Goal: Transaction & Acquisition: Book appointment/travel/reservation

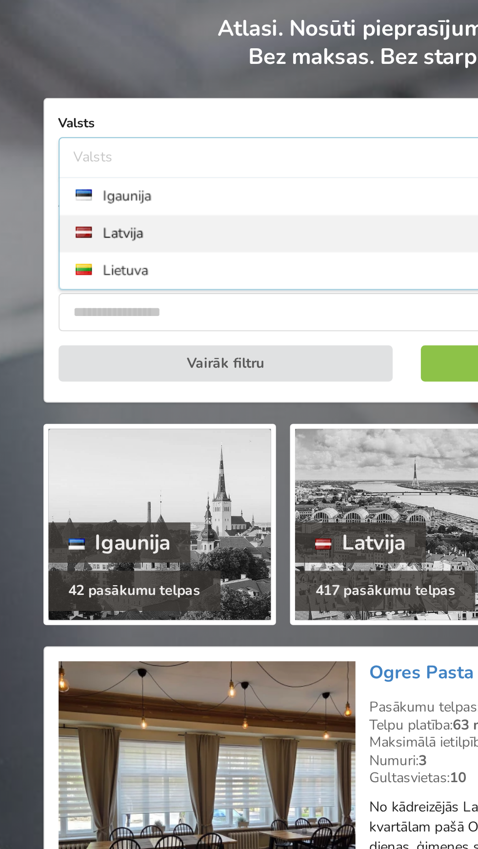
click at [111, 217] on div "Latvija" at bounding box center [239, 218] width 337 height 18
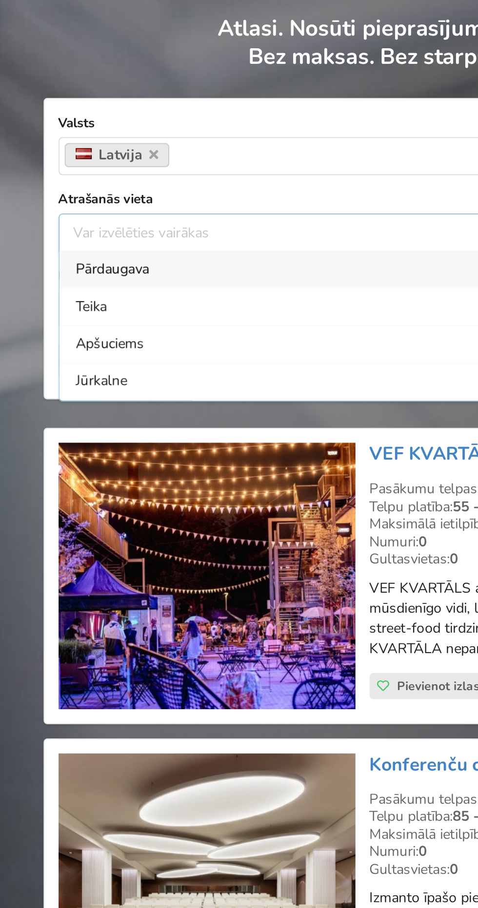
click at [155, 211] on div "Var izvēlēties vairākas Pārdaugava Teika Apšuciems Jūrkalne Mārupes novads Rīga…" at bounding box center [239, 217] width 338 height 19
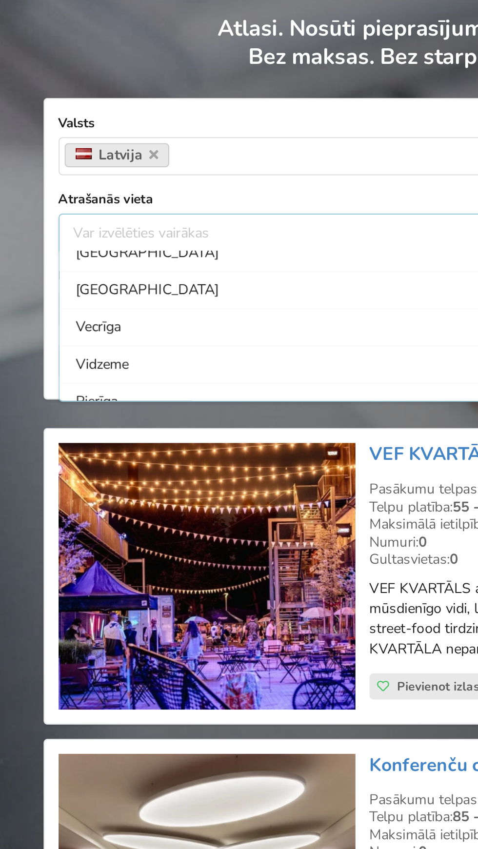
scroll to position [78, 0]
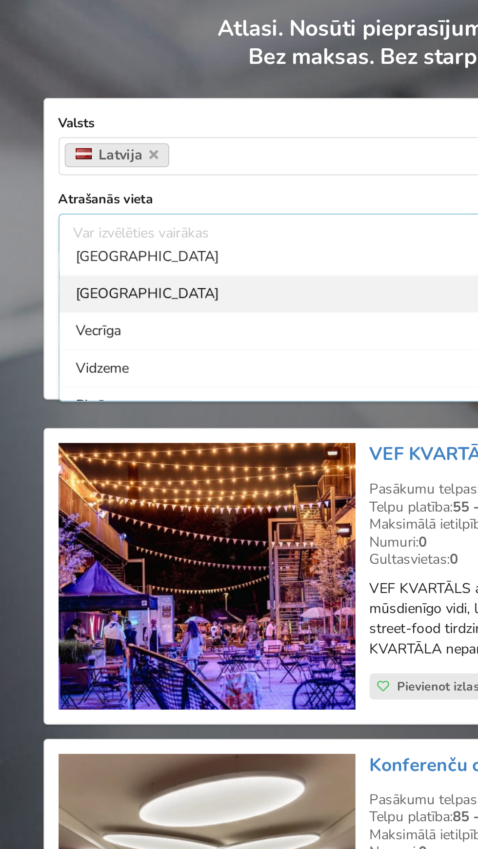
click at [106, 246] on div "Rīga" at bounding box center [239, 247] width 337 height 18
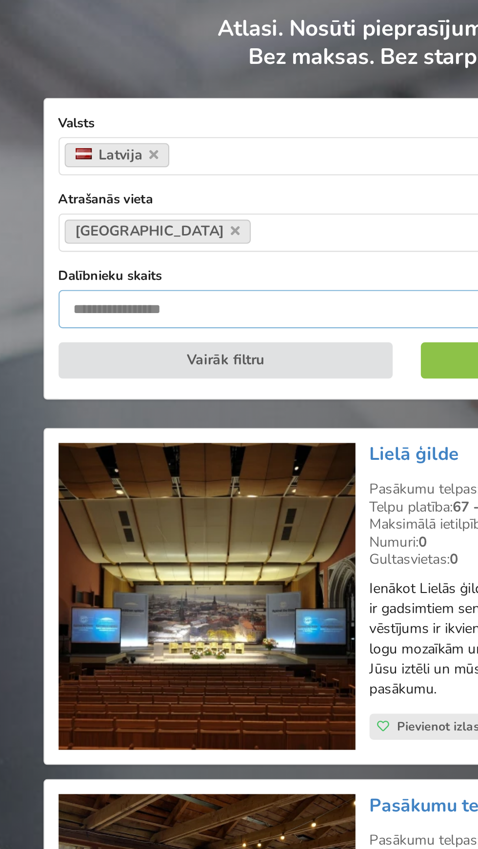
click at [173, 250] on input "number" at bounding box center [239, 254] width 338 height 19
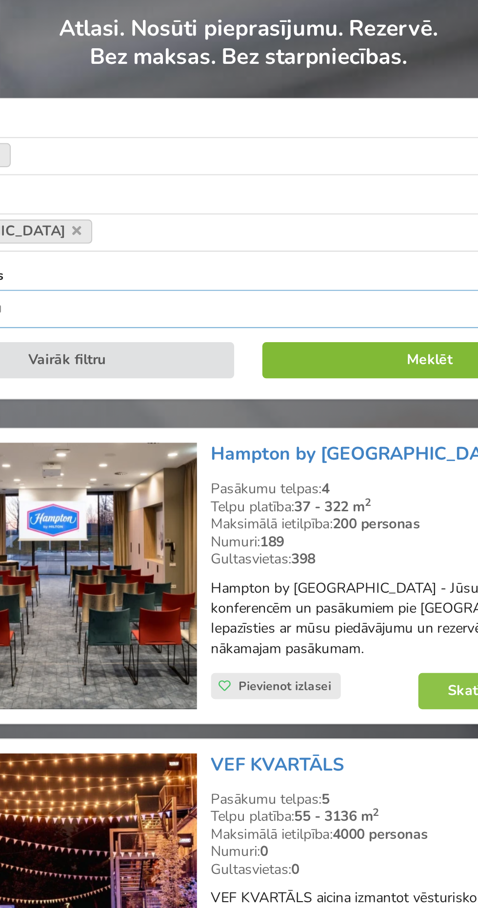
type input "***"
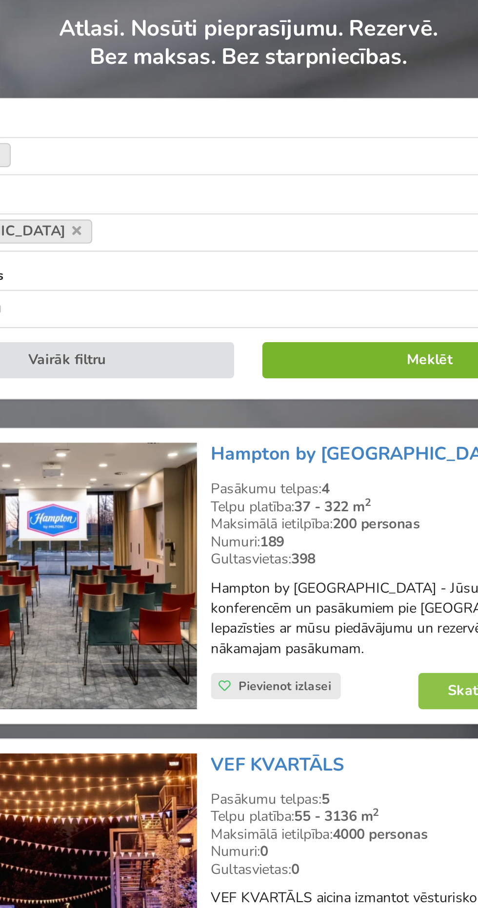
click at [317, 277] on button "Meklēt" at bounding box center [327, 280] width 162 height 18
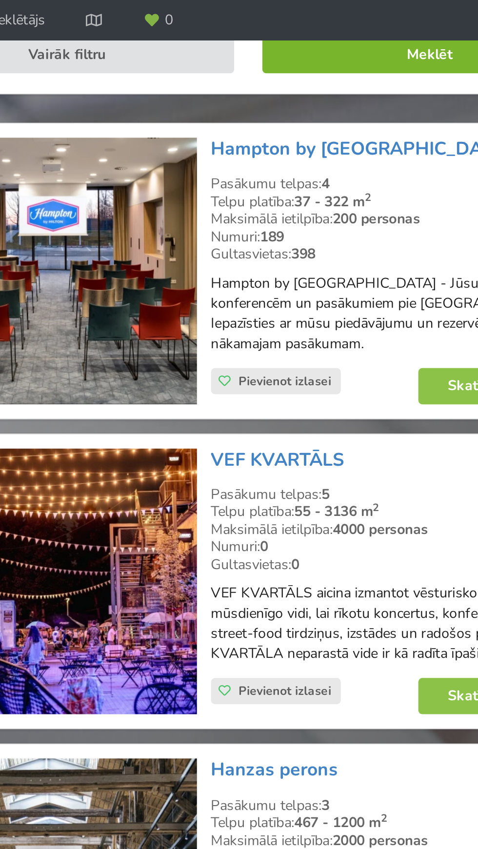
scroll to position [251, 0]
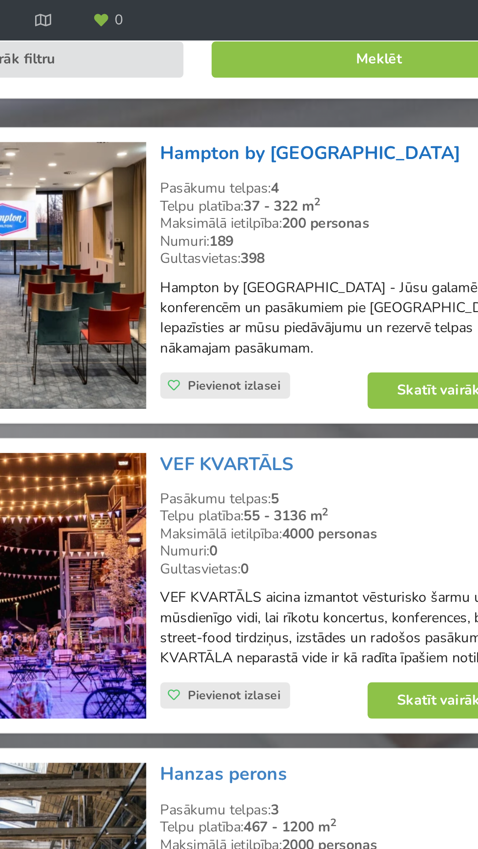
click at [310, 77] on link "Hampton by [GEOGRAPHIC_DATA]" at bounding box center [293, 74] width 145 height 12
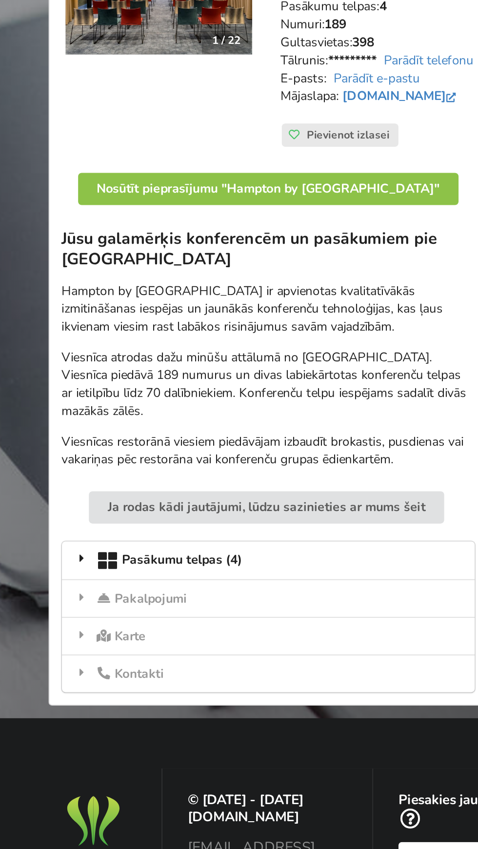
click at [191, 564] on div "Pasākumu telpas (4)" at bounding box center [182, 571] width 224 height 20
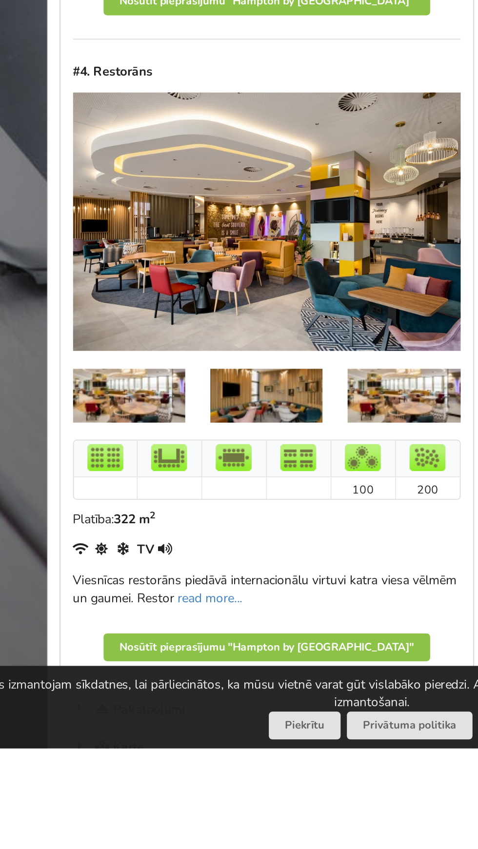
scroll to position [1248, 0]
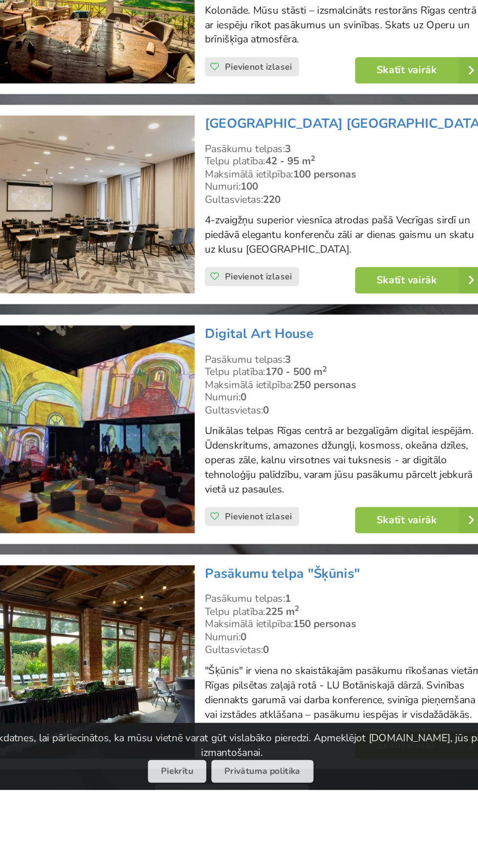
scroll to position [1766, 0]
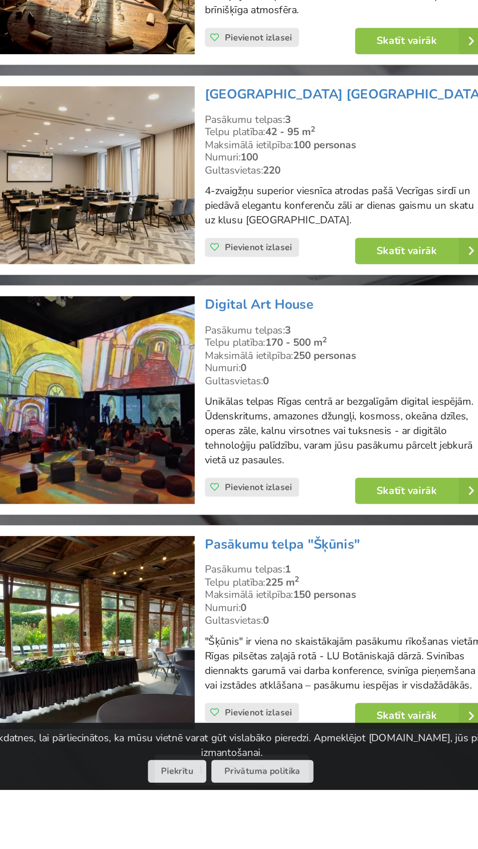
click at [238, 826] on link "2" at bounding box center [239, 836] width 20 height 20
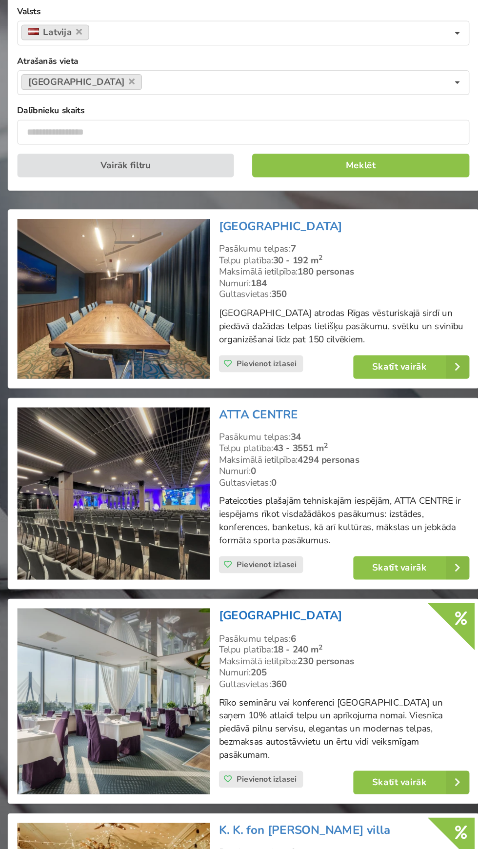
click at [275, 619] on link "Riga Islande Hotel" at bounding box center [267, 616] width 92 height 12
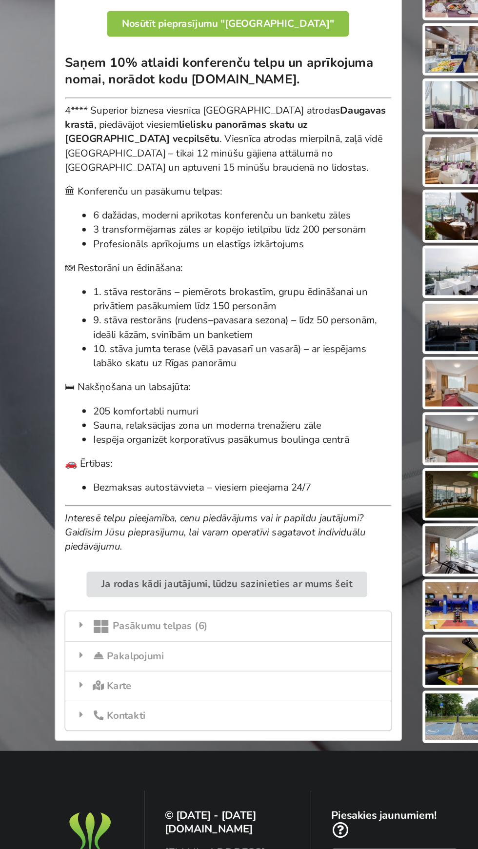
scroll to position [149, 0]
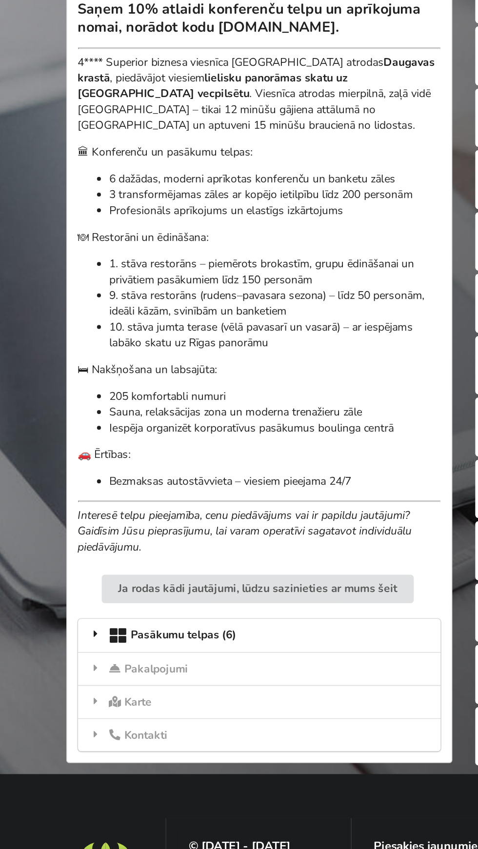
click at [185, 608] on div "Pasākumu telpas (6)" at bounding box center [182, 607] width 224 height 20
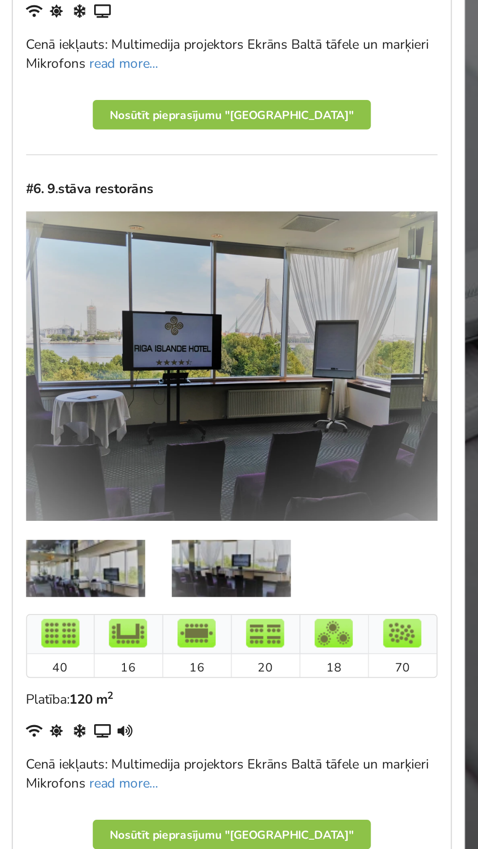
scroll to position [2078, 0]
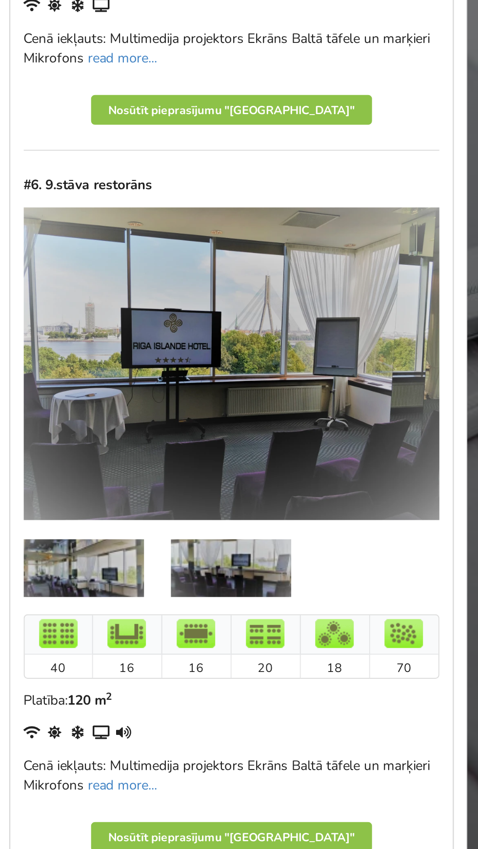
click at [120, 647] on img at bounding box center [107, 644] width 61 height 29
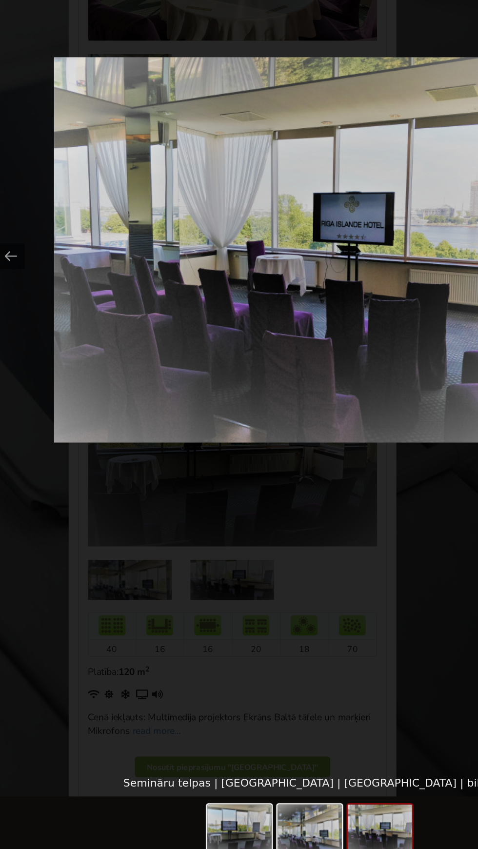
scroll to position [2172, 0]
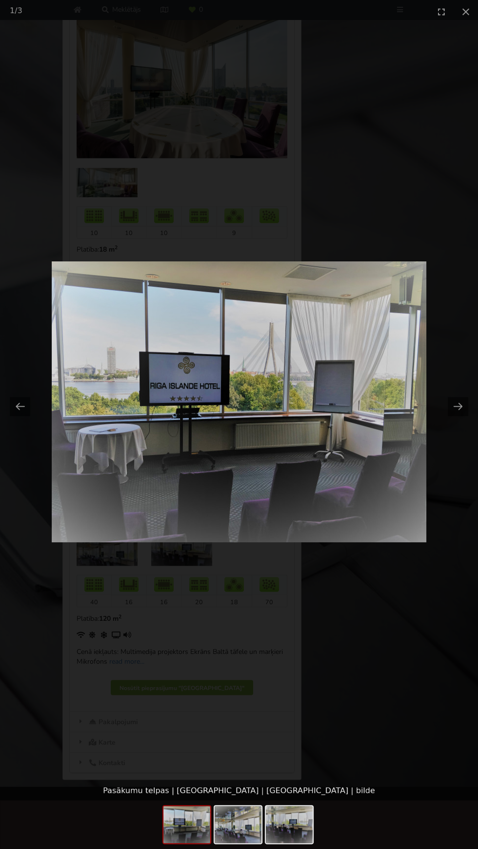
click at [385, 679] on picture at bounding box center [239, 402] width 478 height 758
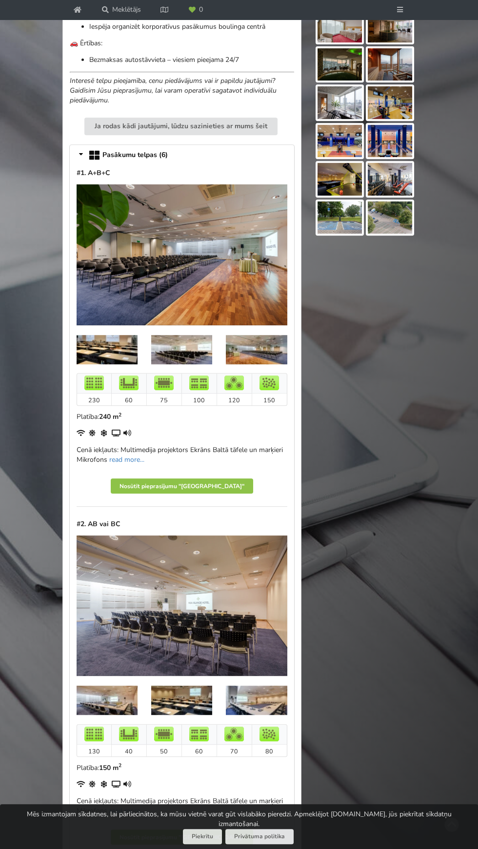
scroll to position [661, 0]
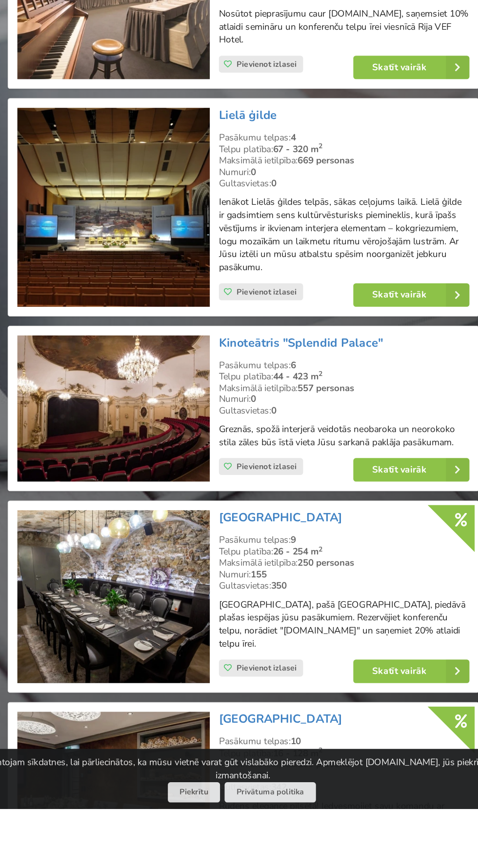
scroll to position [890, 0]
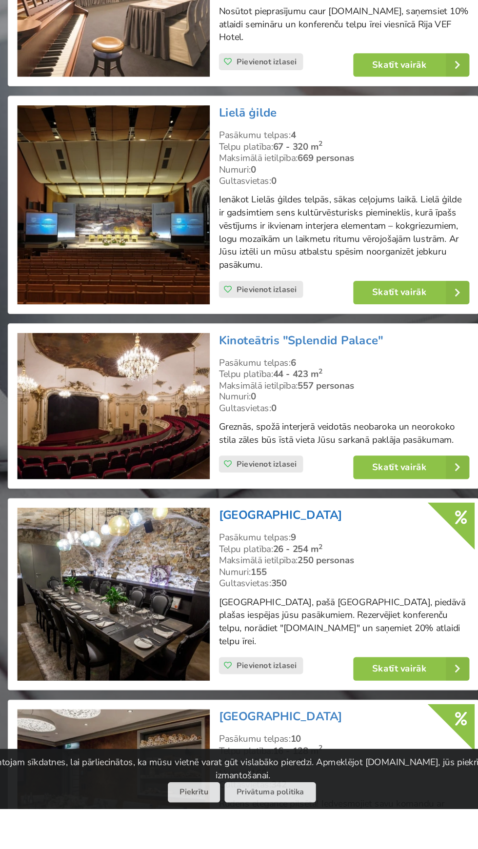
click at [310, 623] on link "[GEOGRAPHIC_DATA]" at bounding box center [267, 629] width 92 height 12
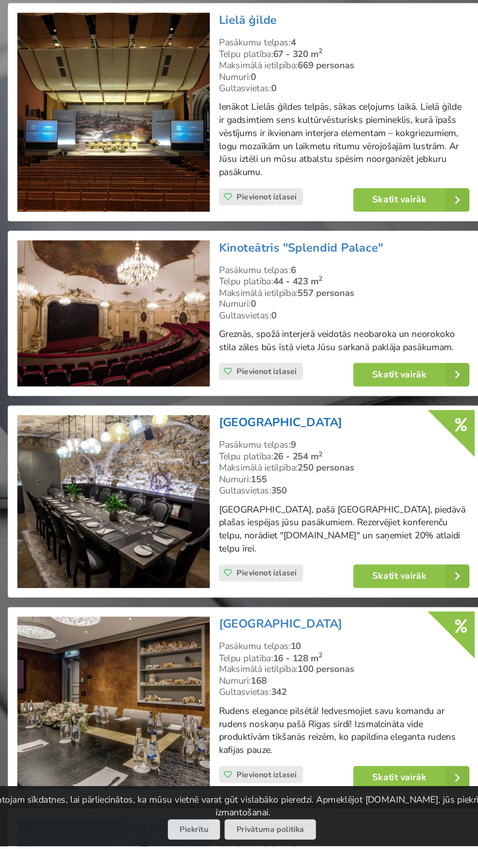
scroll to position [996, 0]
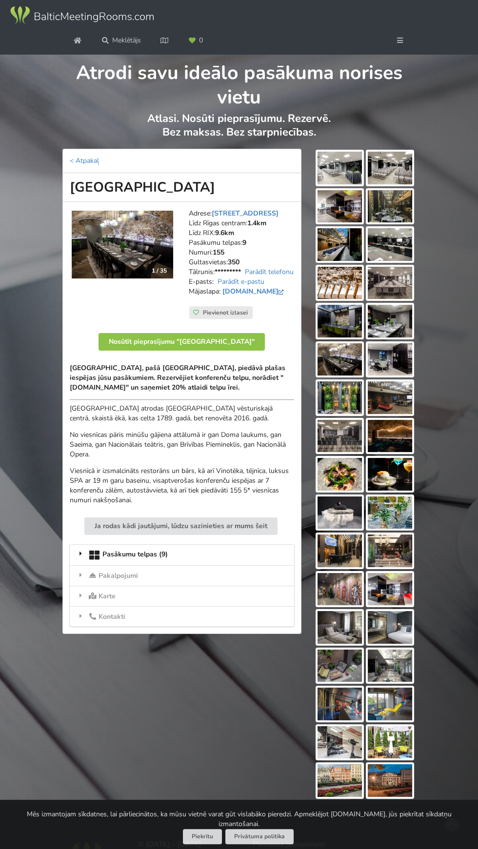
click at [205, 565] on div "Pasākumu telpas (9)" at bounding box center [182, 555] width 224 height 20
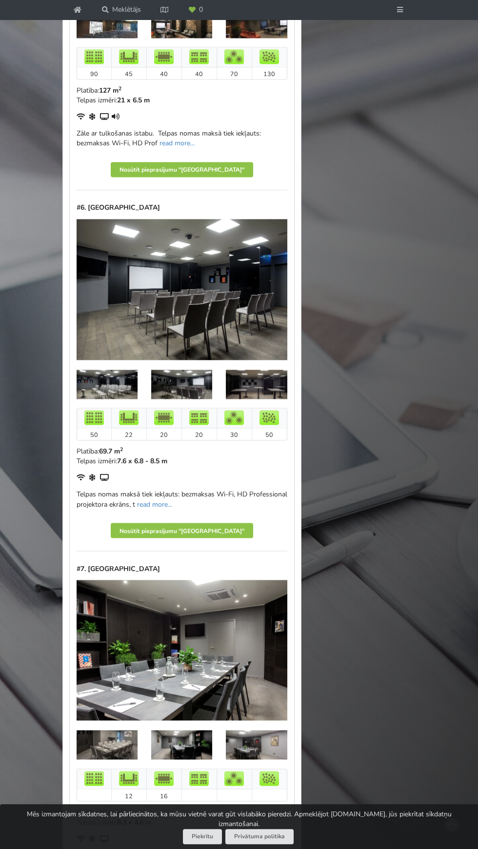
scroll to position [2245, 0]
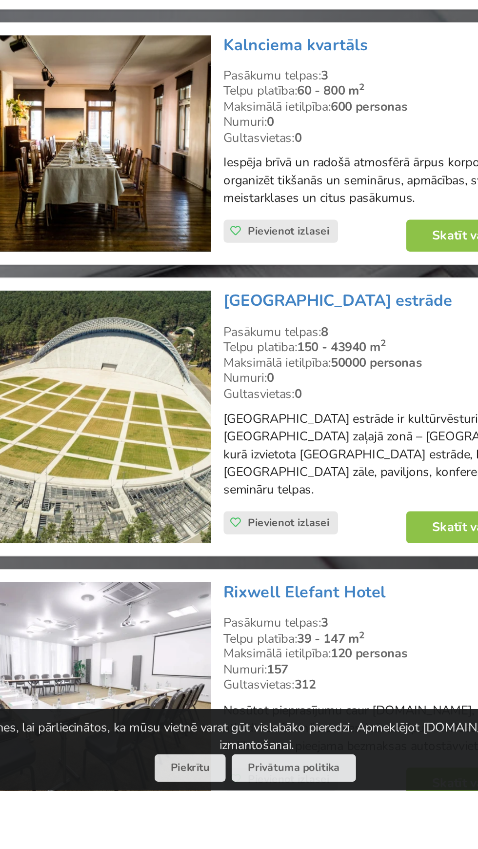
scroll to position [1662, 0]
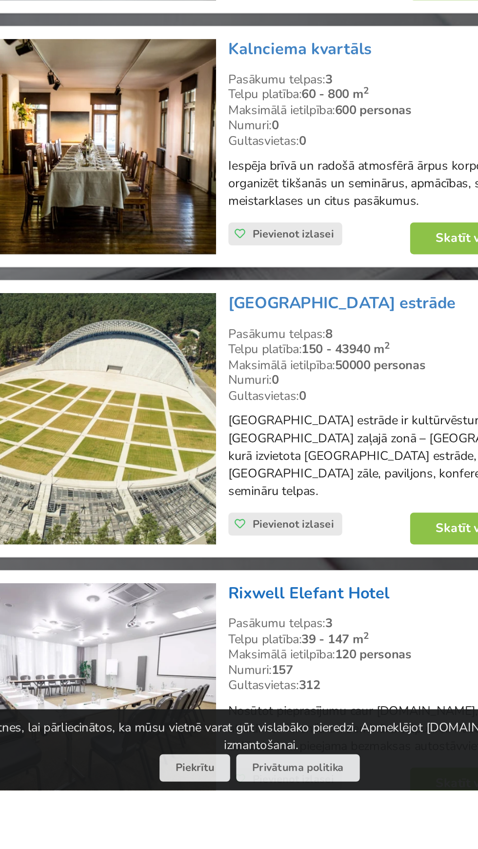
click at [279, 734] on link "Rixwell Elefant Hotel" at bounding box center [265, 740] width 89 height 12
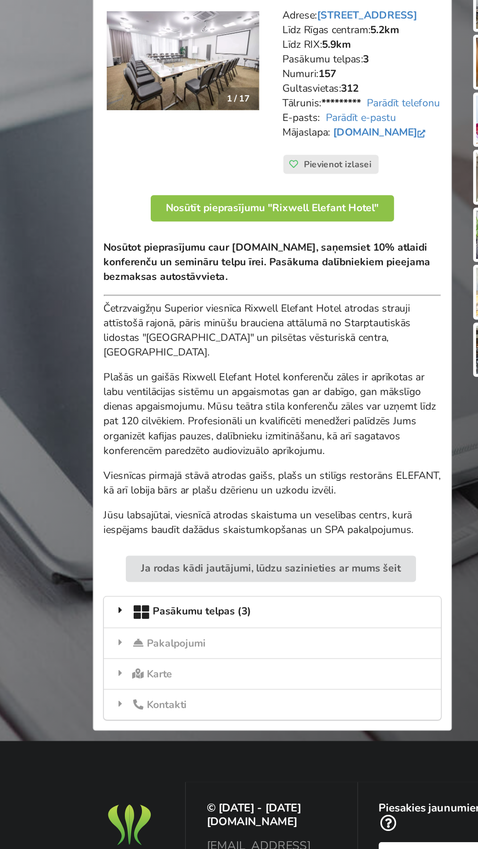
click at [192, 615] on div "Pasākumu telpas (3)" at bounding box center [182, 610] width 224 height 20
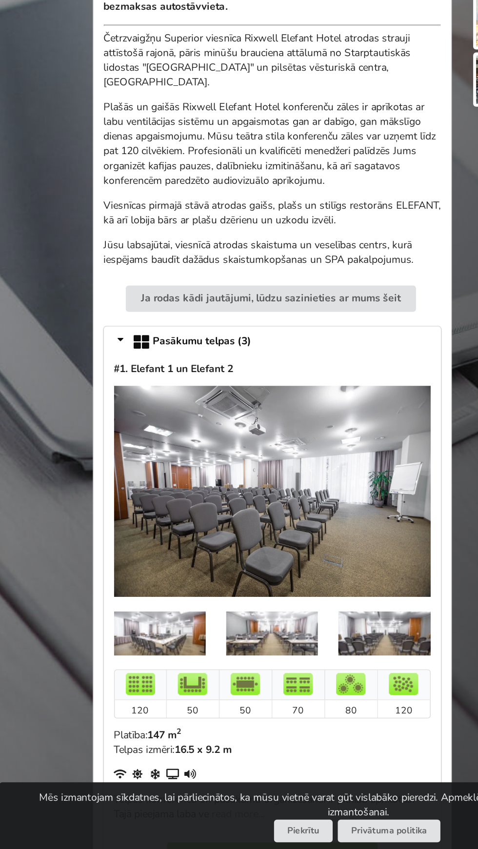
scroll to position [99, 0]
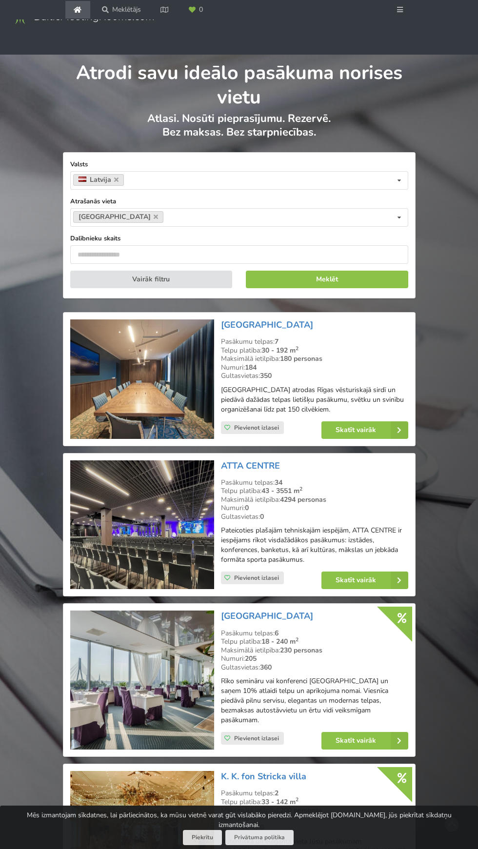
scroll to position [1767, 0]
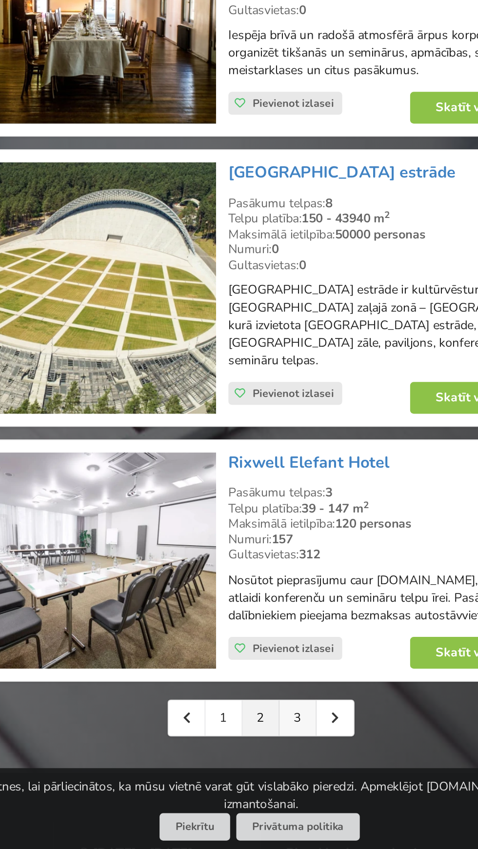
click at [259, 766] on link "3" at bounding box center [259, 776] width 20 height 20
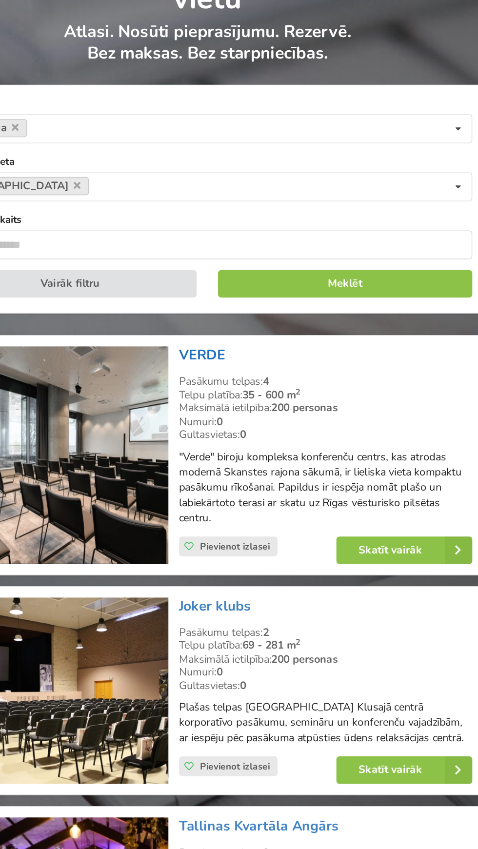
click at [240, 329] on link "VERDE" at bounding box center [236, 325] width 30 height 12
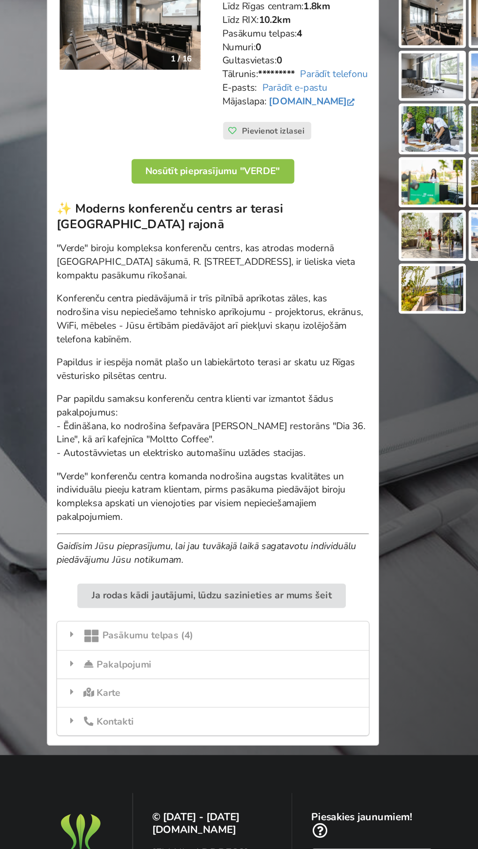
scroll to position [49, 0]
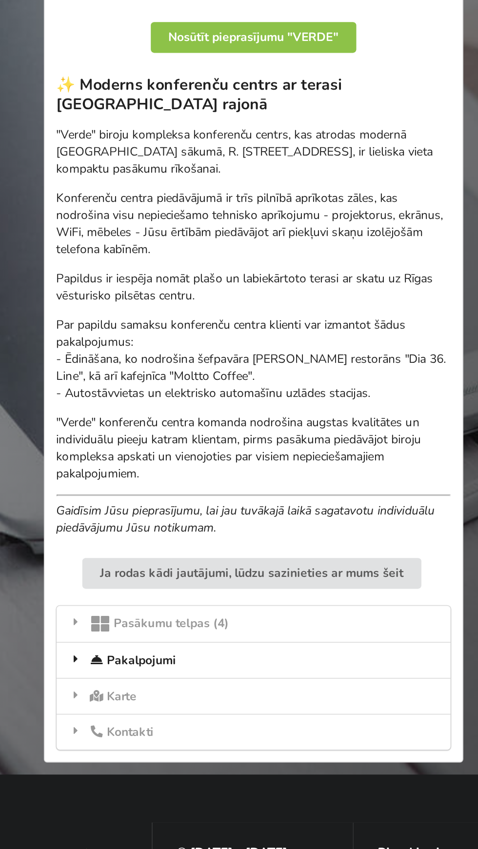
click at [199, 656] on div "Pakalpojumi" at bounding box center [182, 656] width 224 height 20
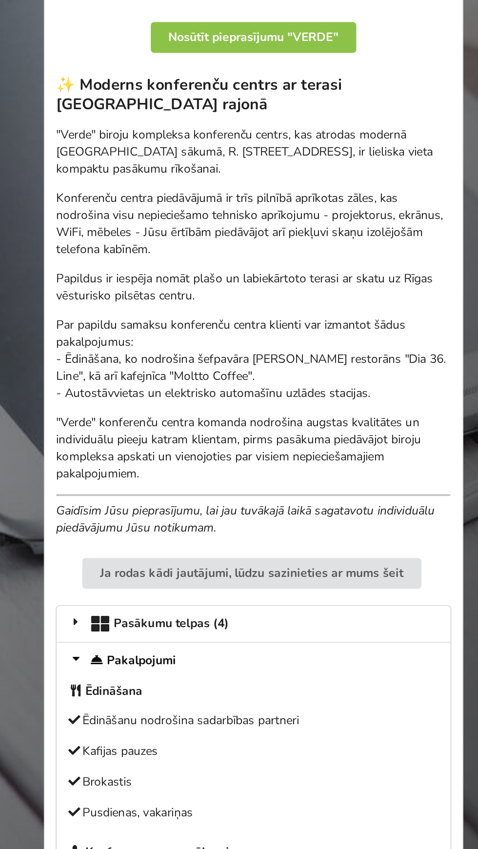
click at [191, 646] on div "Pasākumu telpas (4)" at bounding box center [182, 636] width 224 height 20
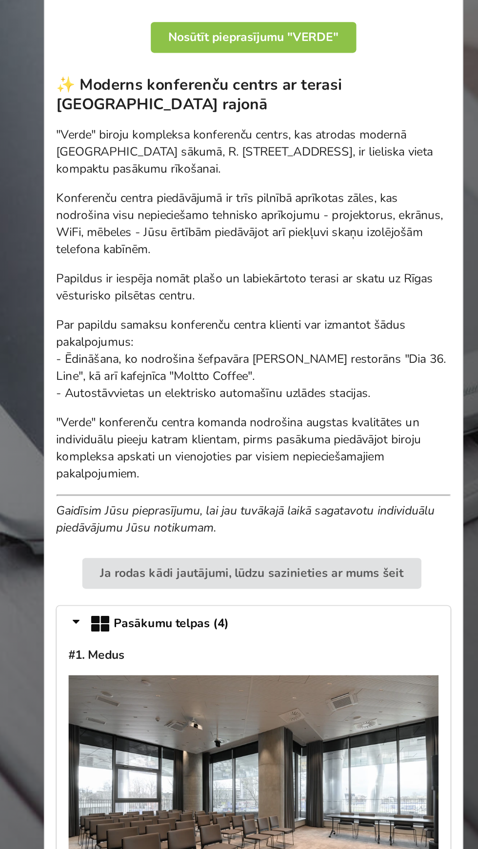
click at [198, 643] on div "Pasākumu telpas (4)" at bounding box center [182, 636] width 224 height 20
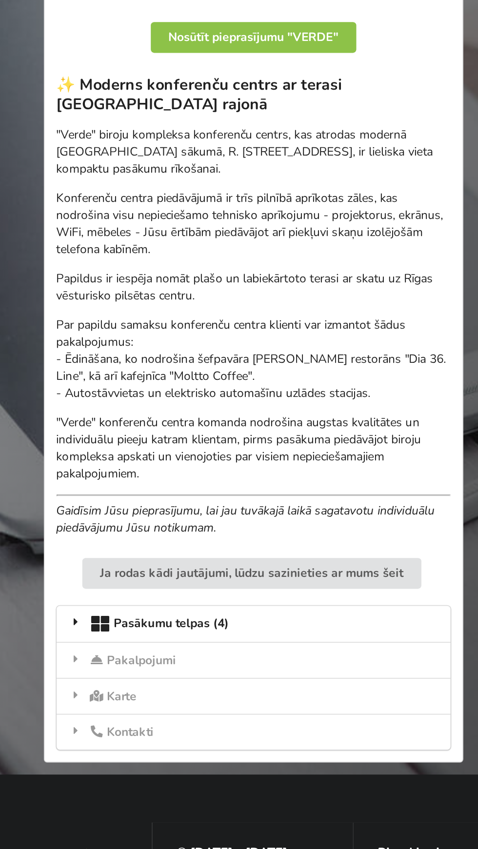
click at [216, 645] on div "Pasākumu telpas (4)" at bounding box center [182, 636] width 224 height 20
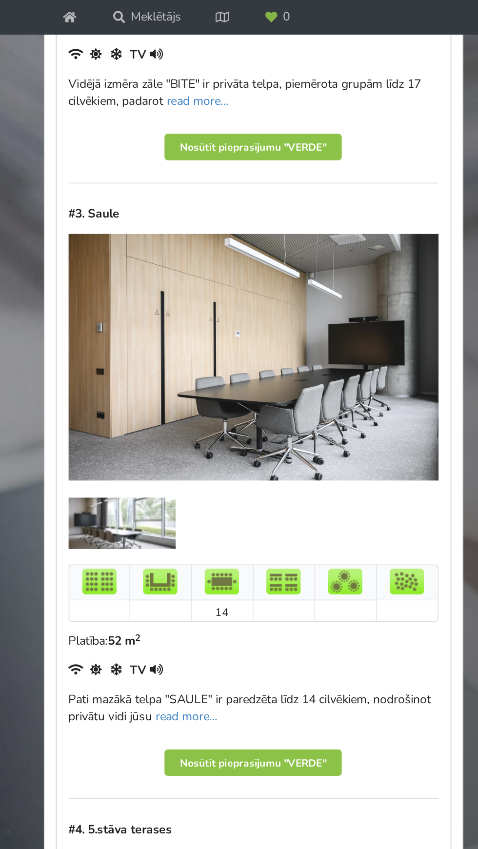
scroll to position [1282, 0]
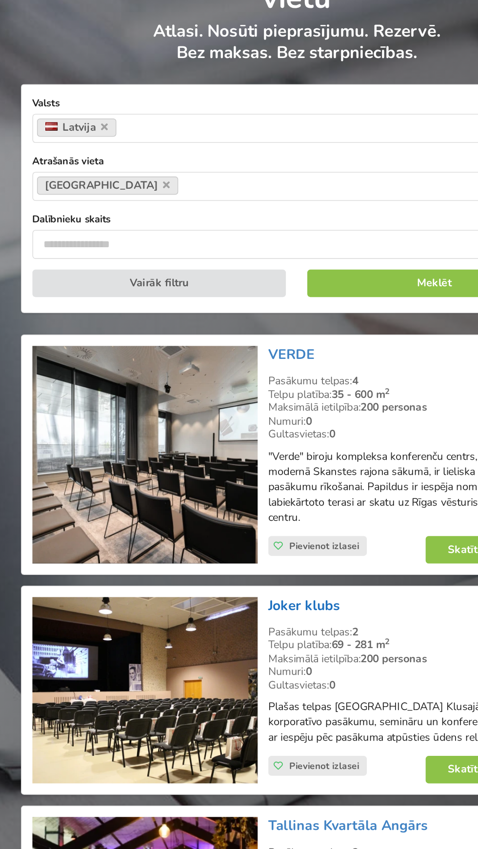
click at [258, 487] on link "Joker klubs" at bounding box center [244, 485] width 46 height 12
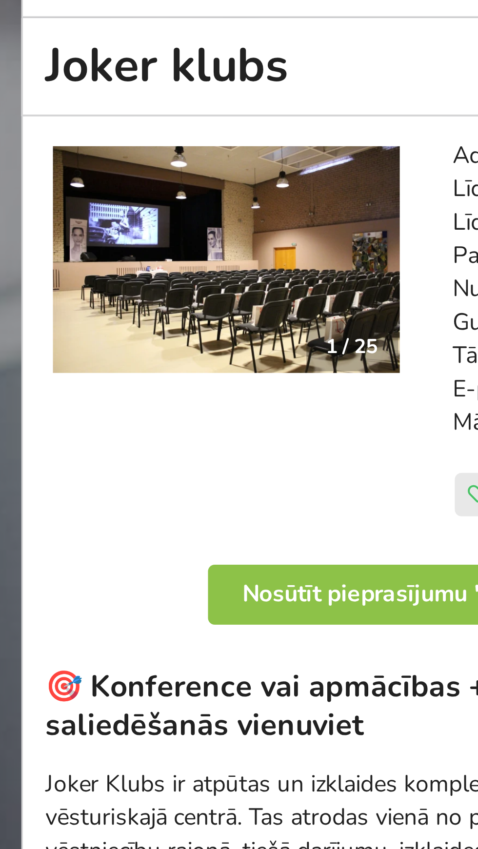
click at [149, 263] on div "1 / 25" at bounding box center [159, 269] width 27 height 15
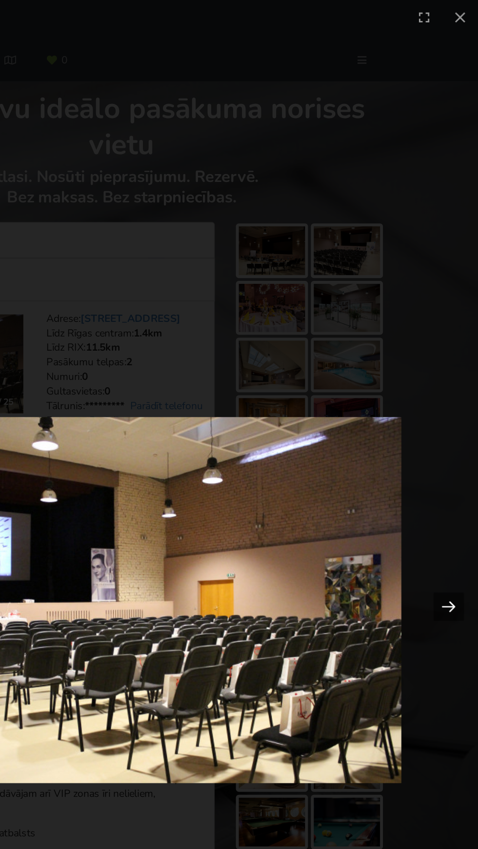
click at [457, 402] on button "Next slide" at bounding box center [458, 406] width 20 height 19
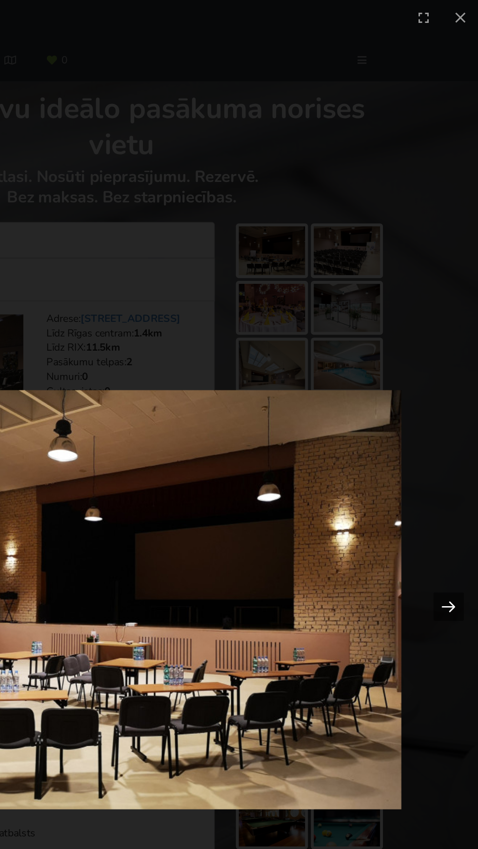
click at [449, 409] on button "Next slide" at bounding box center [458, 406] width 20 height 19
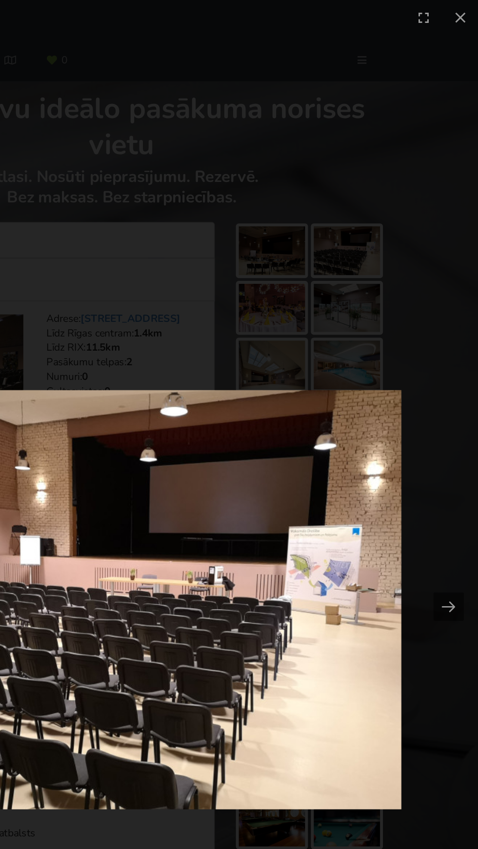
click at [414, 117] on picture at bounding box center [239, 402] width 478 height 758
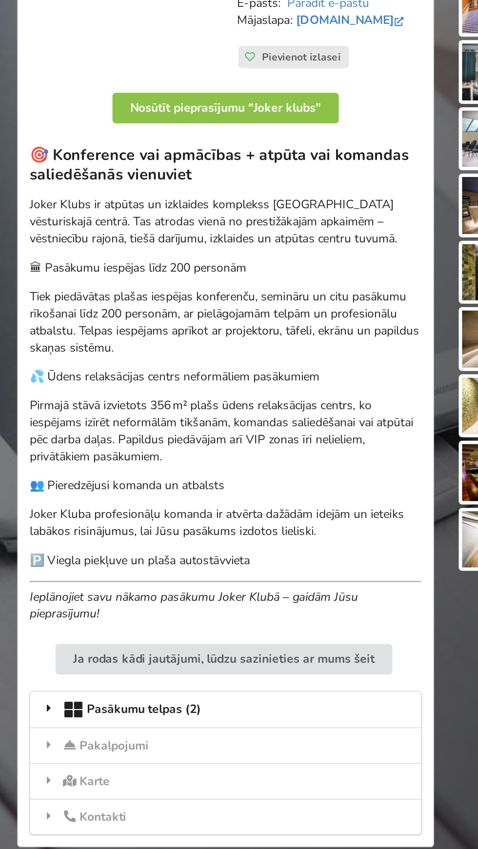
click at [210, 693] on div "Pasākumu telpas (2)" at bounding box center [182, 686] width 224 height 20
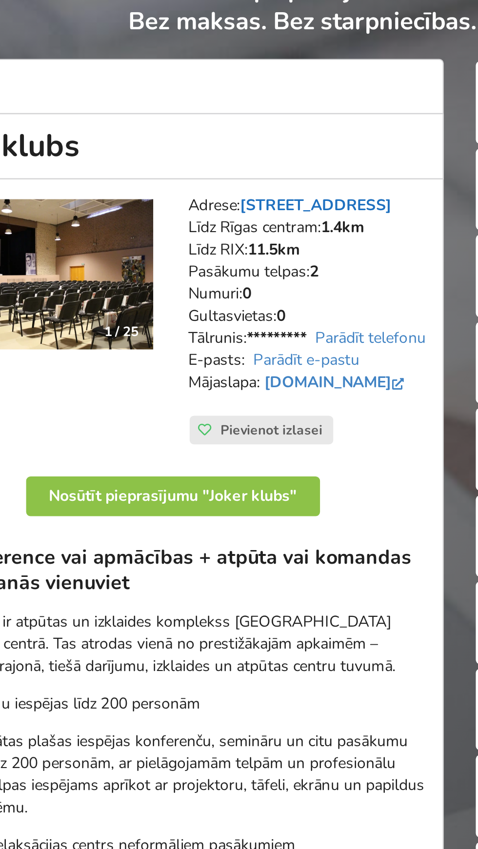
copy link "[STREET_ADDRESS]"
